Goal: Check status: Check status

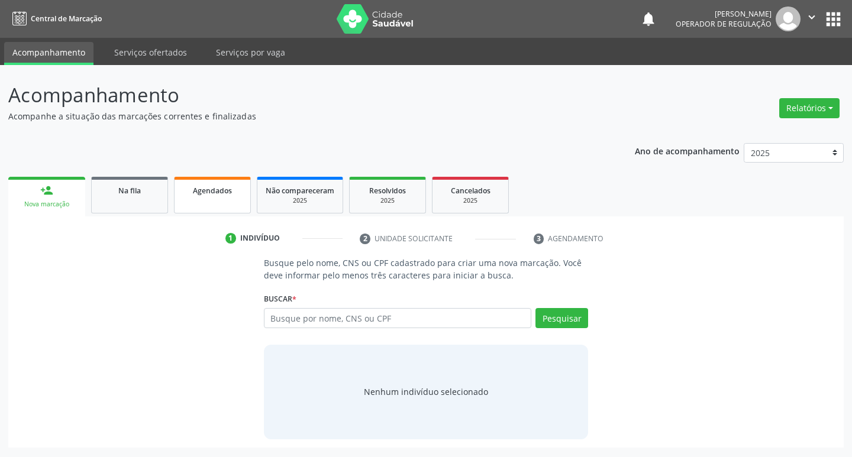
click at [190, 195] on div "Agendados" at bounding box center [212, 190] width 59 height 12
select select "9"
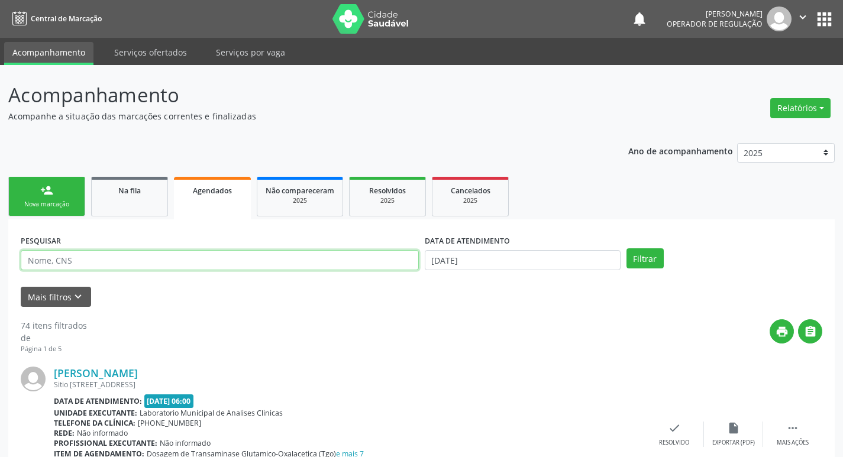
click at [193, 259] on input "text" at bounding box center [220, 260] width 398 height 20
paste input "705001607547053"
type input "705001607547053"
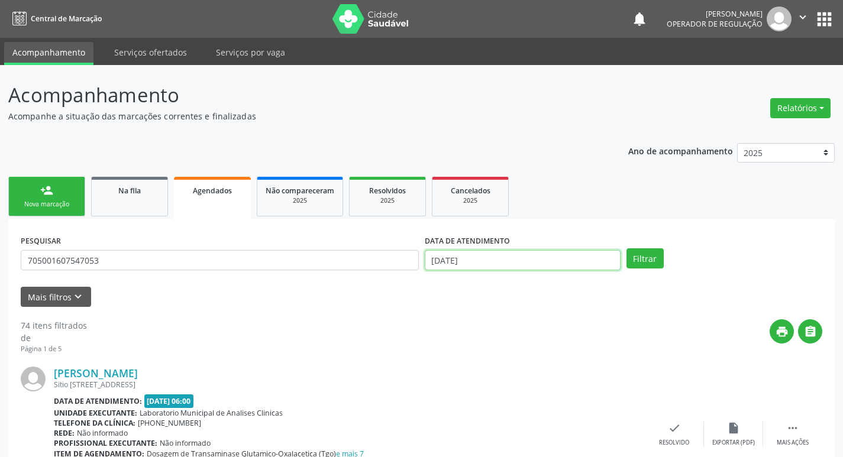
click at [445, 257] on input "[DATE]" at bounding box center [523, 260] width 196 height 20
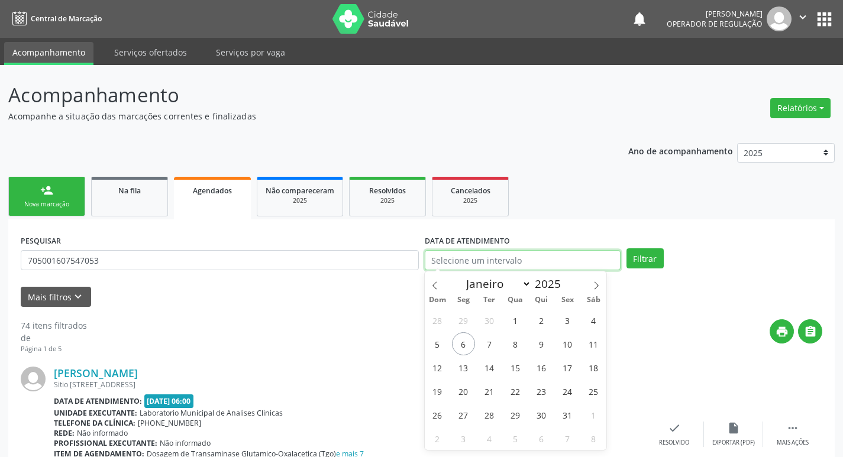
click at [626, 248] on button "Filtrar" at bounding box center [644, 258] width 37 height 20
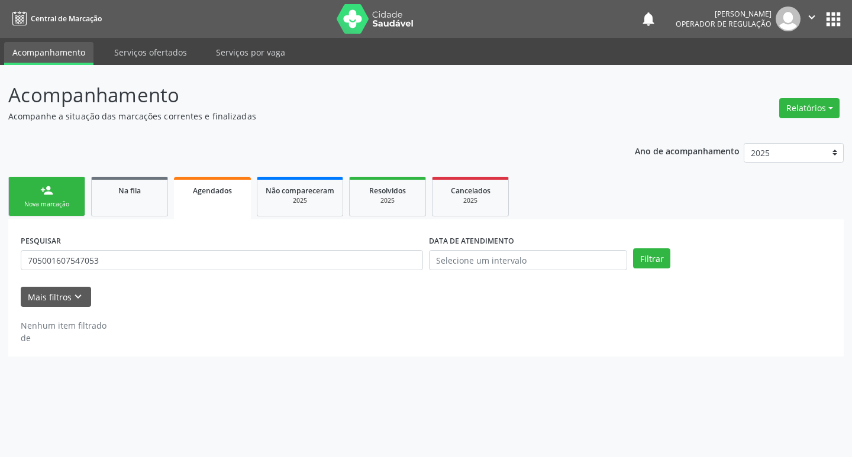
click at [50, 206] on div "Nova marcação" at bounding box center [46, 204] width 59 height 9
